Goal: Navigation & Orientation: Find specific page/section

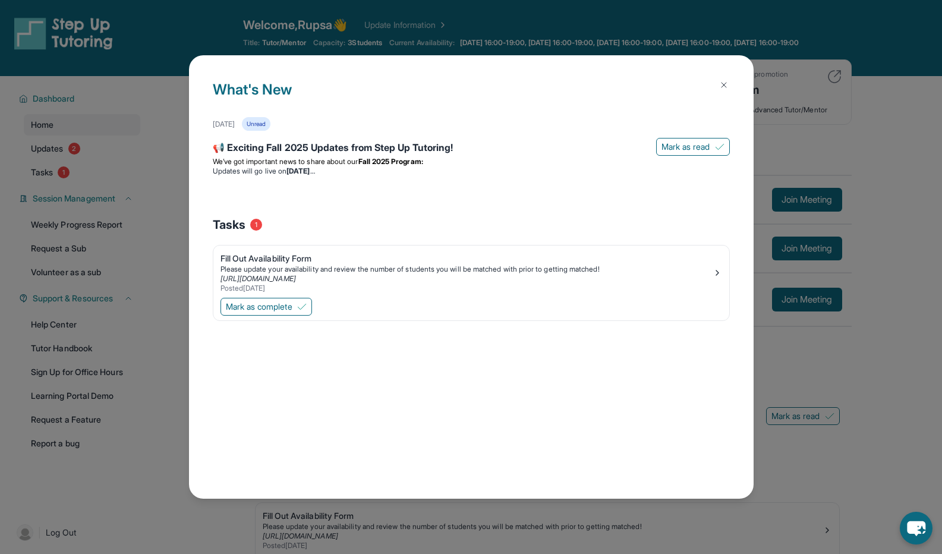
scroll to position [4, 0]
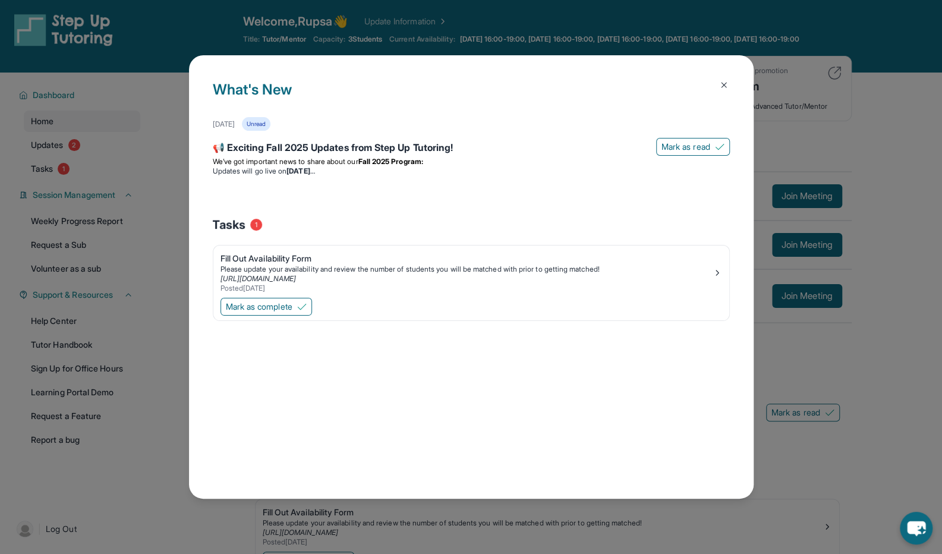
click at [735, 87] on div "What's New [DATE] Unread 📢 Exciting Fall 2025 Updates from Step Up Tutoring! [P…" at bounding box center [471, 276] width 564 height 443
click at [726, 85] on img at bounding box center [724, 85] width 10 height 10
